Goal: Check status: Check status

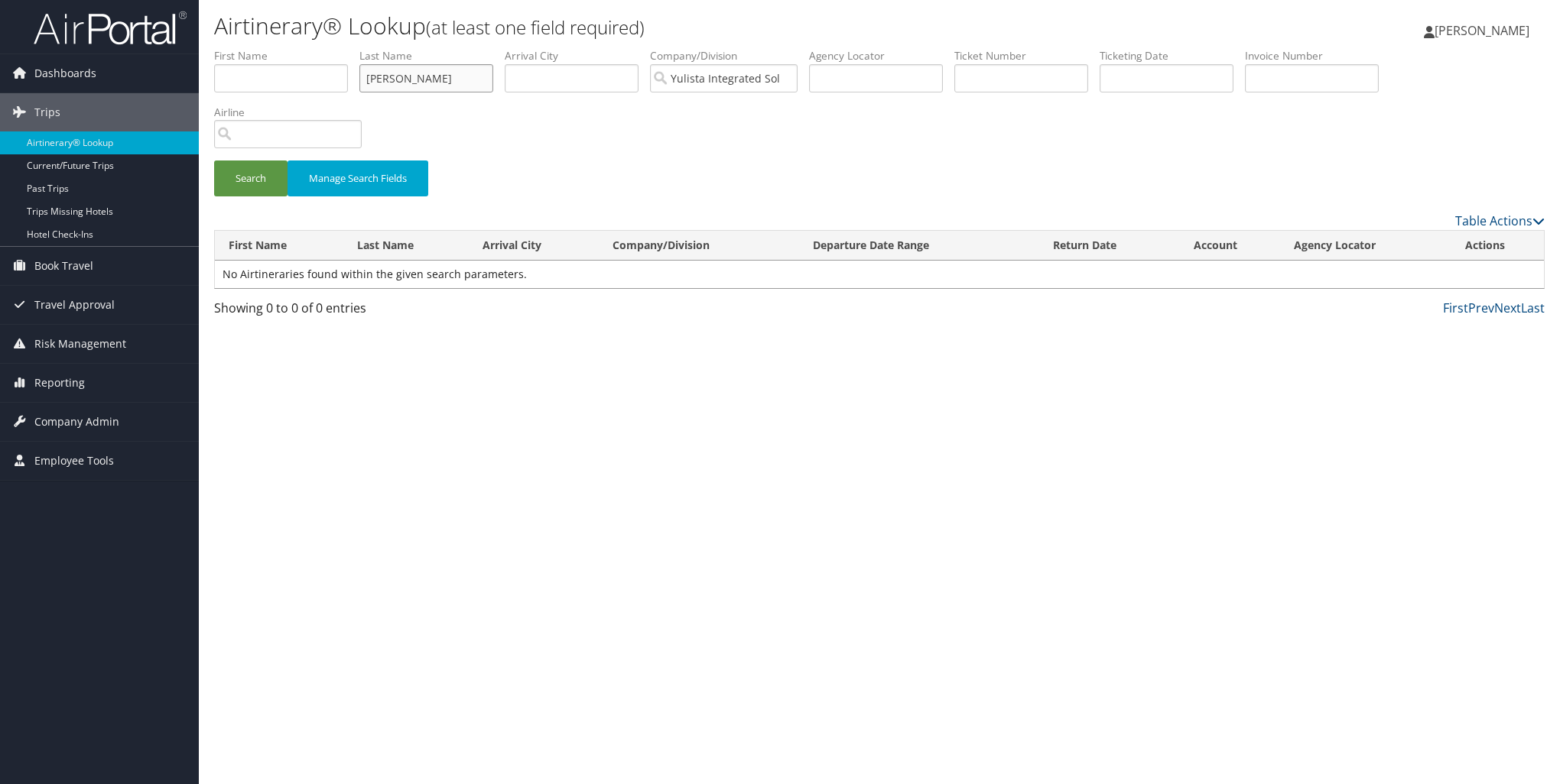
drag, startPoint x: 429, startPoint y: 81, endPoint x: 325, endPoint y: 77, distance: 104.1
click at [329, 48] on ul "First Name Last Name [PERSON_NAME] Departure City Arrival City Company/Division…" at bounding box center [879, 48] width 1331 height 0
click at [326, 77] on input "text" at bounding box center [281, 79] width 134 height 28
drag, startPoint x: 414, startPoint y: 81, endPoint x: 321, endPoint y: 81, distance: 93.0
click at [321, 48] on ul "First Name Last Name [PERSON_NAME] Departure City Arrival City Company/Division…" at bounding box center [879, 48] width 1331 height 0
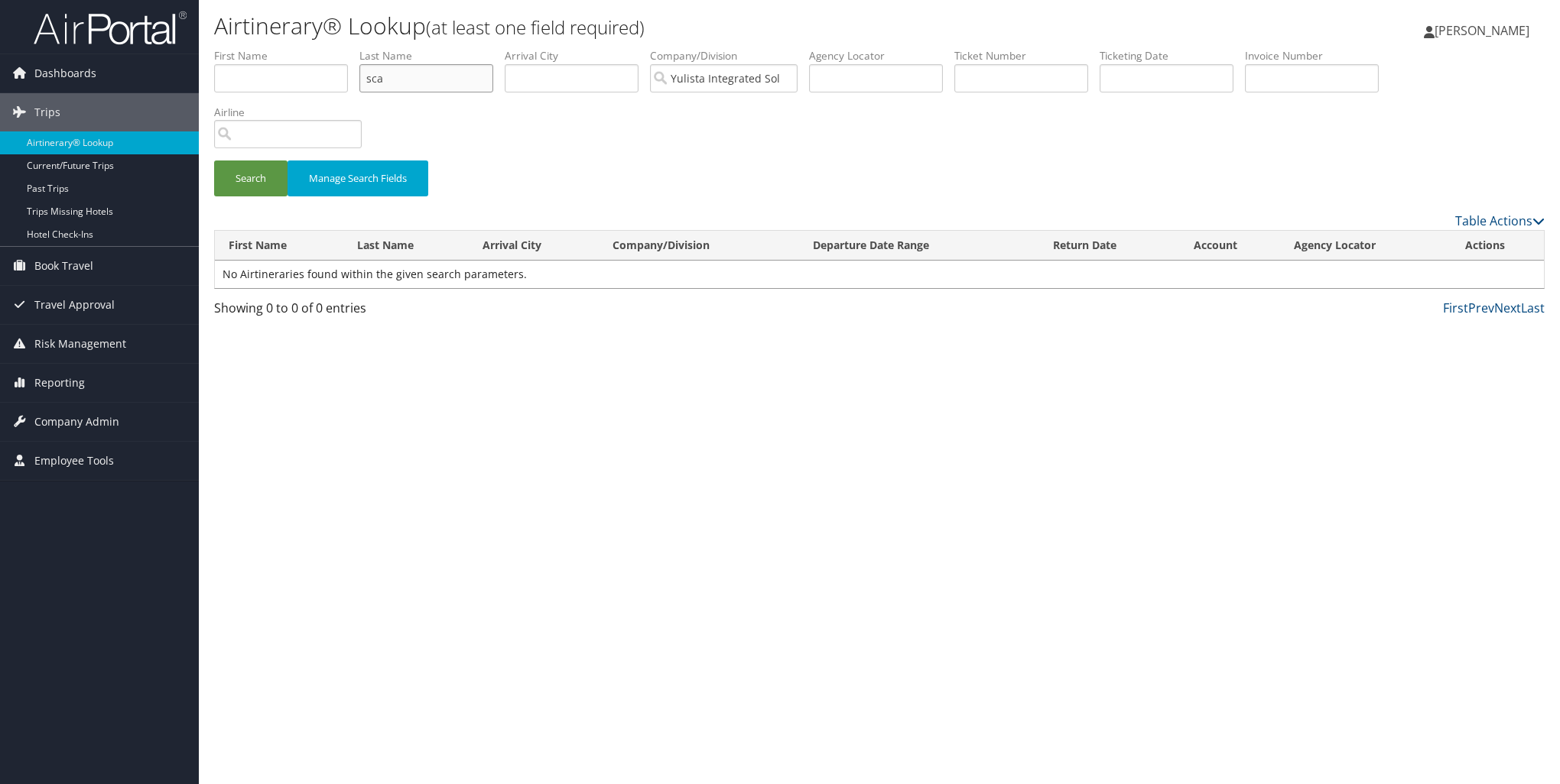
type input "sca"
click at [792, 75] on input "Yulista Integrated Solutions" at bounding box center [724, 79] width 148 height 28
click at [231, 178] on button "Search" at bounding box center [250, 178] width 73 height 36
click at [395, 80] on input "sca" at bounding box center [426, 79] width 134 height 28
type input "scales"
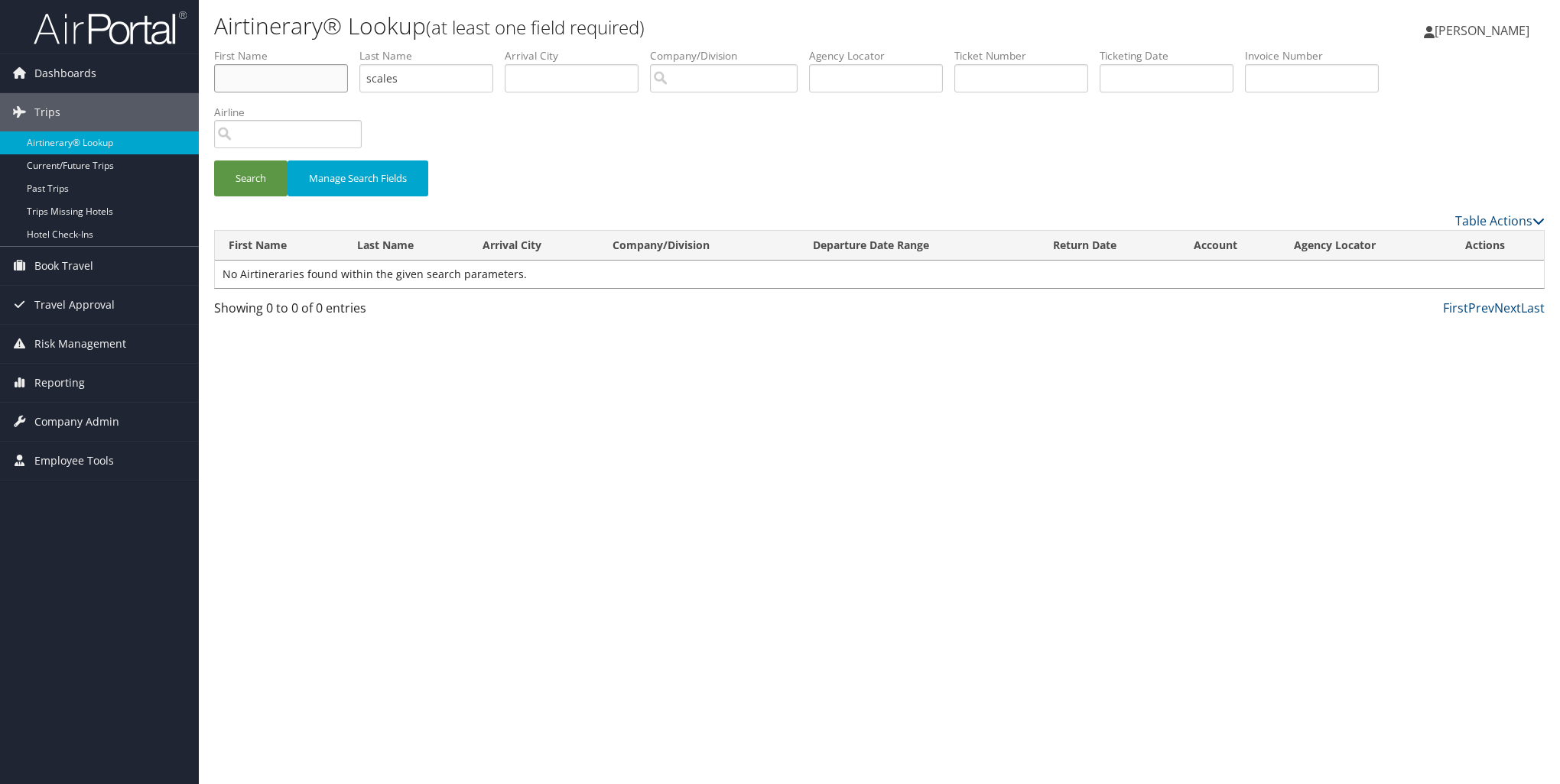
type input "andy"
click at [269, 178] on button "Search" at bounding box center [250, 178] width 73 height 36
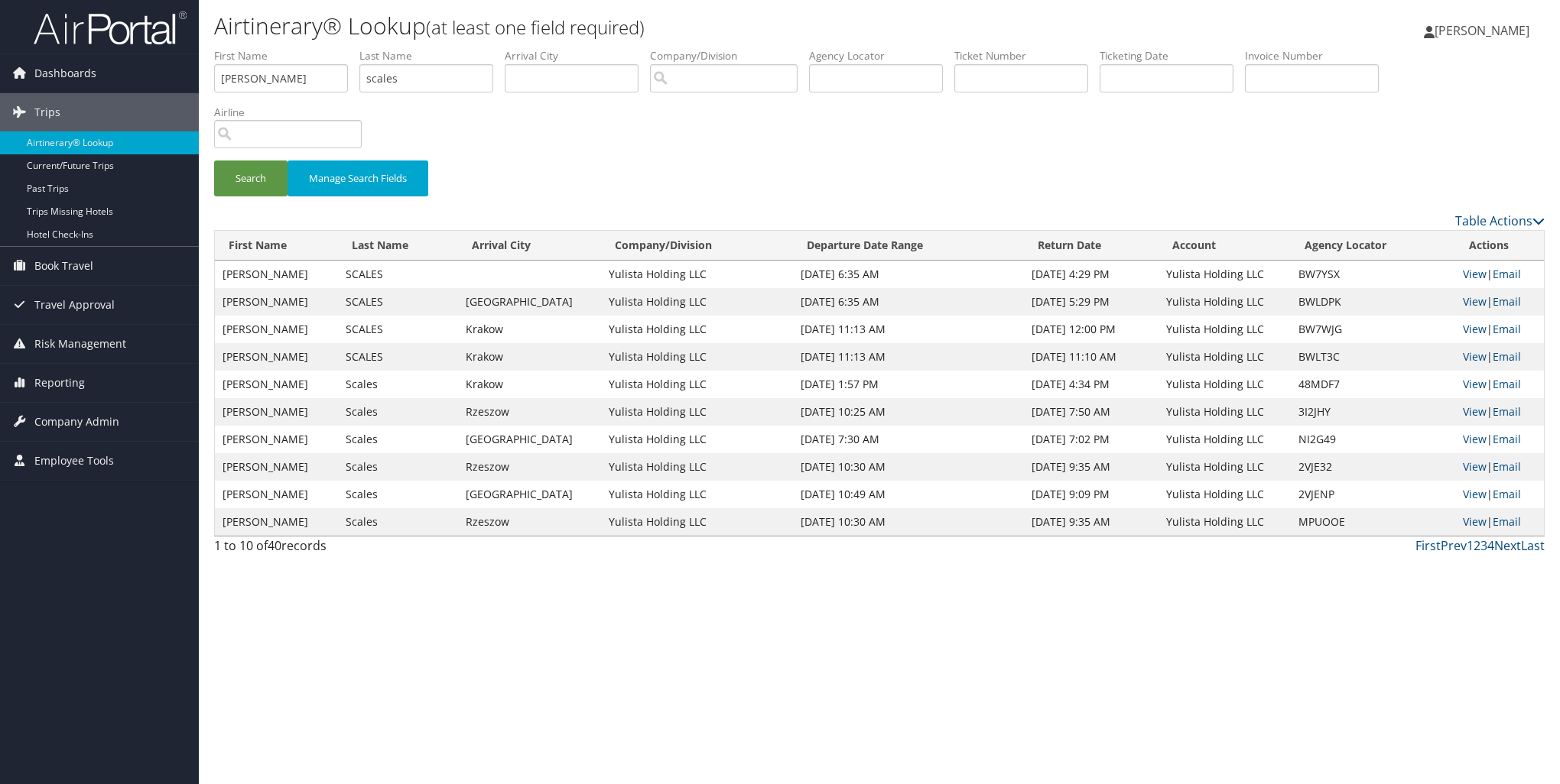
click at [854, 353] on td "Apr 8, 2025 11:13 AM" at bounding box center [908, 357] width 230 height 27
